Goal: Book appointment/travel/reservation

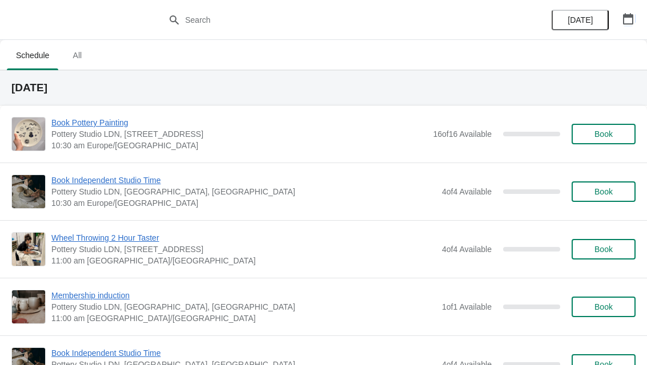
click at [637, 19] on button "button" at bounding box center [628, 19] width 21 height 21
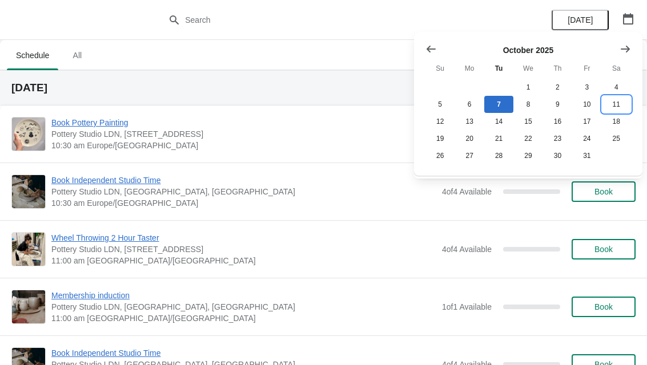
click at [621, 102] on button "11" at bounding box center [616, 104] width 29 height 17
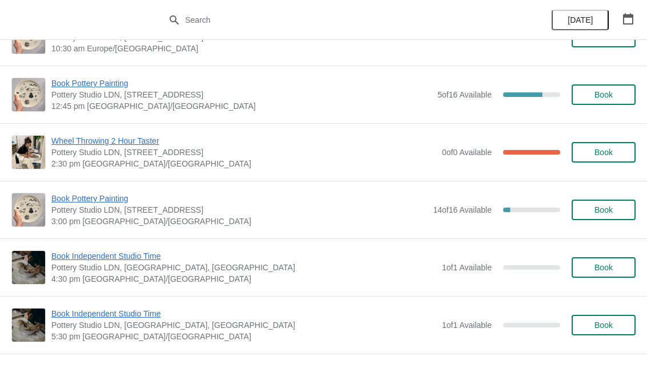
scroll to position [98, 0]
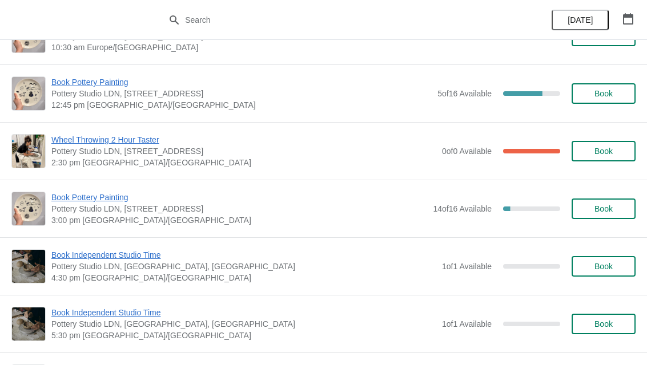
click at [613, 206] on span "Book" at bounding box center [603, 208] width 18 height 9
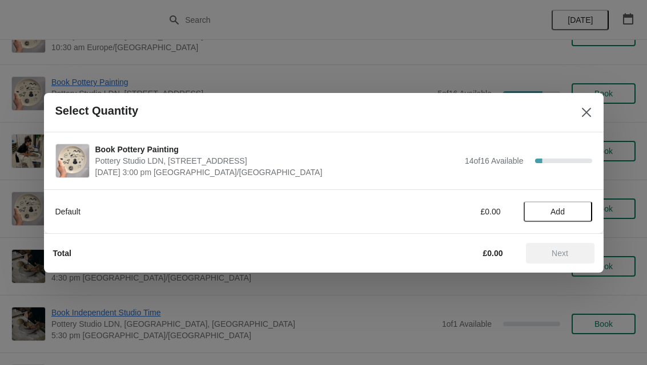
click at [571, 212] on span "Add" at bounding box center [558, 211] width 48 height 9
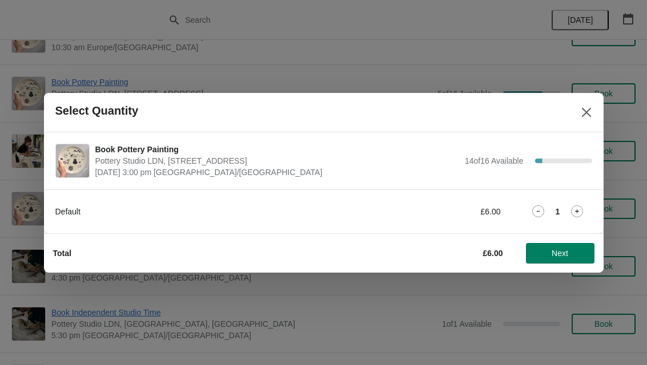
click at [576, 254] on span "Next" at bounding box center [560, 253] width 50 height 9
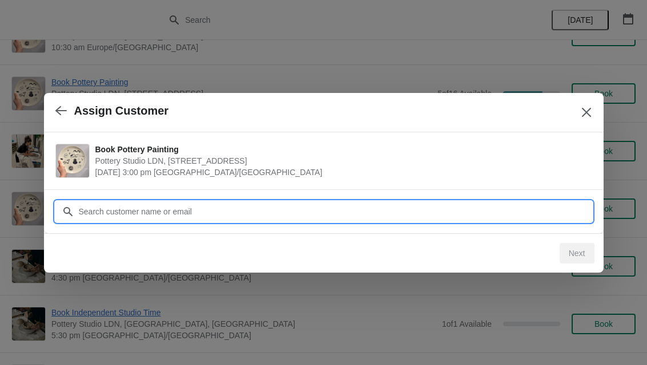
click at [501, 204] on input "Customer" at bounding box center [335, 212] width 514 height 21
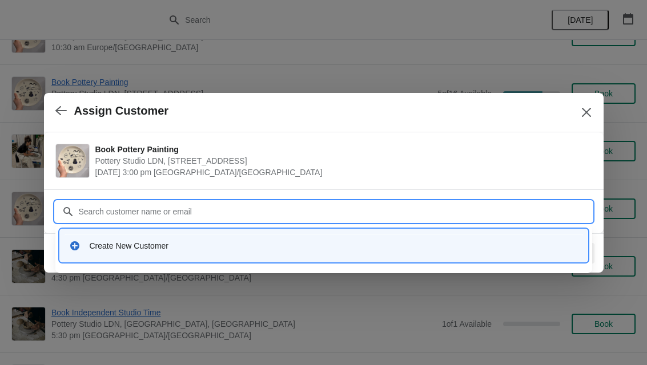
click at [111, 244] on div "Create New Customer" at bounding box center [334, 245] width 489 height 11
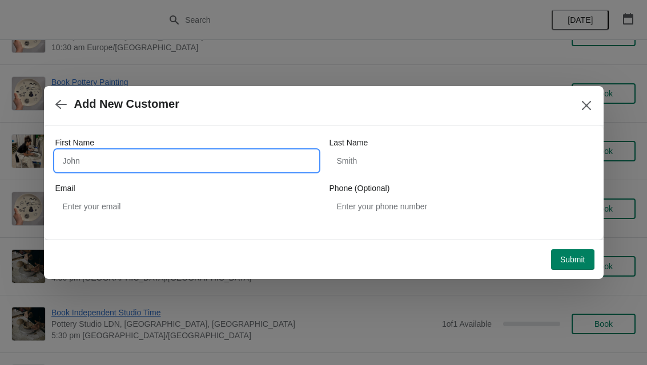
click at [105, 158] on input "First Name" at bounding box center [186, 161] width 263 height 21
click at [57, 109] on icon "button" at bounding box center [60, 104] width 11 height 11
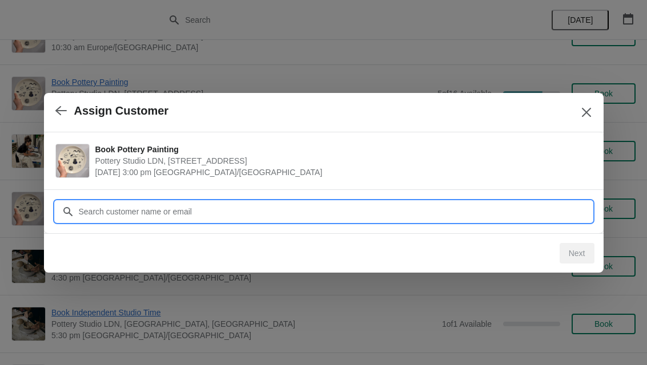
click at [139, 219] on input "Customer" at bounding box center [335, 212] width 514 height 21
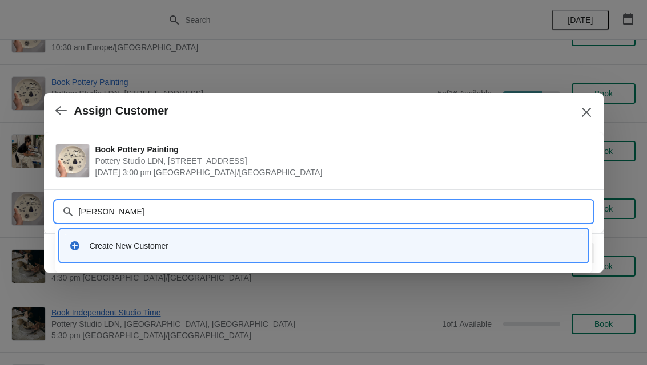
type input "[PERSON_NAME]"
click at [117, 250] on div "Create New Customer" at bounding box center [334, 245] width 489 height 11
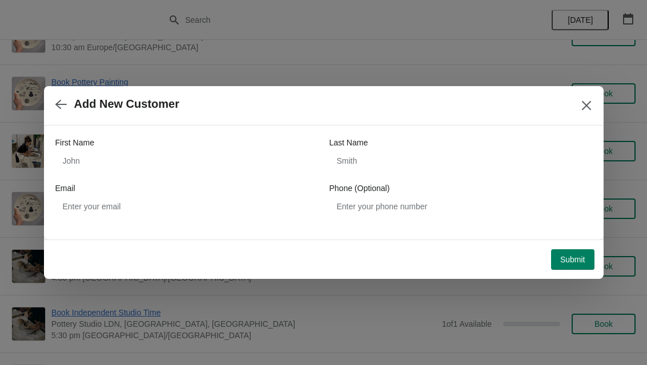
click at [130, 142] on div "First Name" at bounding box center [186, 142] width 263 height 11
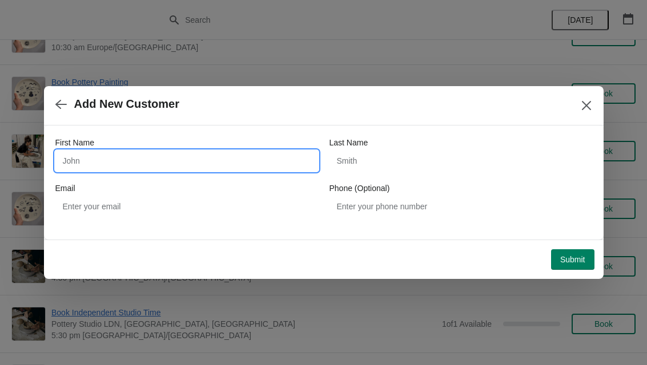
click at [92, 155] on input "First Name" at bounding box center [186, 161] width 263 height 21
type input "[PERSON_NAME]"
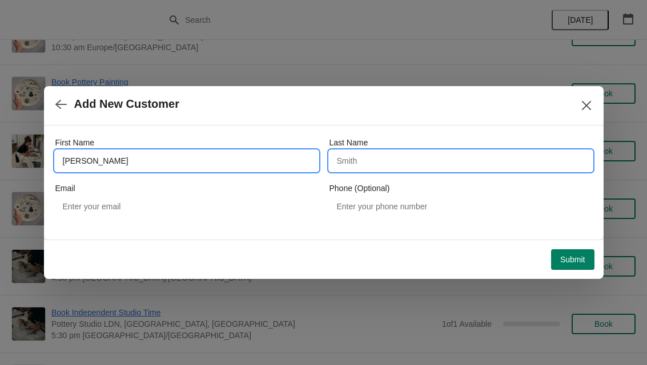
click at [361, 163] on input "Last Name" at bounding box center [461, 161] width 263 height 21
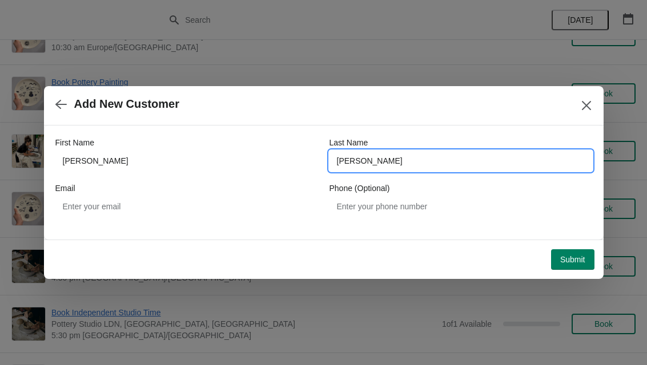
type input "[PERSON_NAME]"
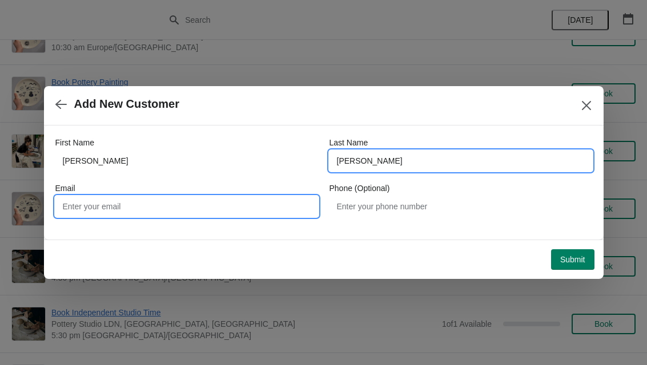
click at [104, 215] on input "Email" at bounding box center [186, 206] width 263 height 21
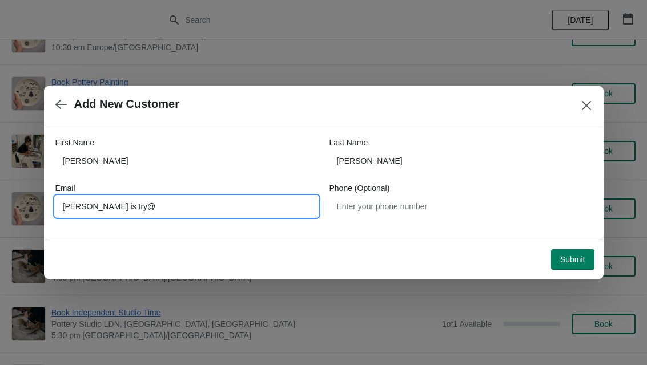
click at [80, 207] on input "[PERSON_NAME] is try@" at bounding box center [186, 206] width 263 height 21
click at [70, 207] on input "[PERSON_NAME] is try@" at bounding box center [186, 206] width 263 height 21
click at [77, 207] on input "[PERSON_NAME] is try@" at bounding box center [186, 206] width 263 height 21
click at [92, 206] on input "[PERSON_NAME] is try@" at bounding box center [186, 206] width 263 height 21
click at [102, 207] on input "[PERSON_NAME] is try@" at bounding box center [186, 206] width 263 height 21
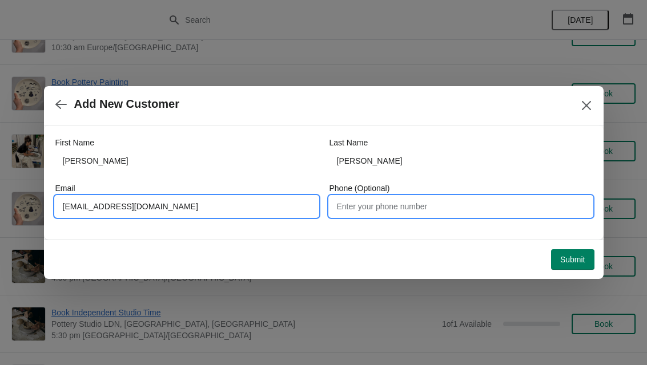
click at [429, 201] on input "Phone (Optional)" at bounding box center [461, 206] width 263 height 21
click at [185, 202] on input "[EMAIL_ADDRESS][DOMAIN_NAME]" at bounding box center [186, 206] width 263 height 21
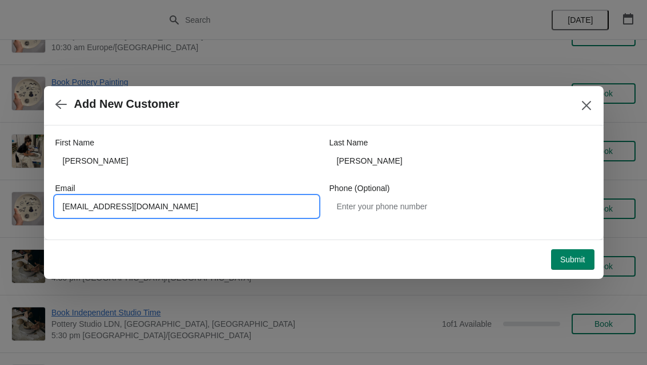
type input "[EMAIL_ADDRESS][DOMAIN_NAME]"
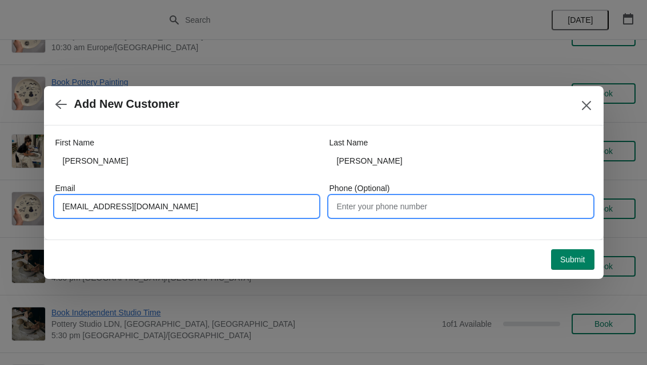
click at [480, 198] on input "Phone (Optional)" at bounding box center [461, 206] width 263 height 21
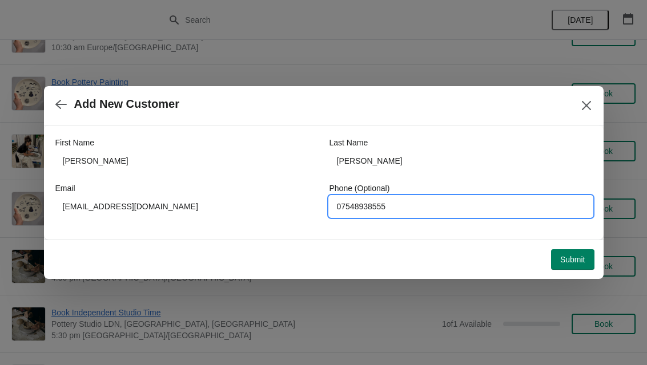
type input "07548938555"
click at [573, 253] on button "Submit" at bounding box center [572, 260] width 43 height 21
